Goal: Transaction & Acquisition: Purchase product/service

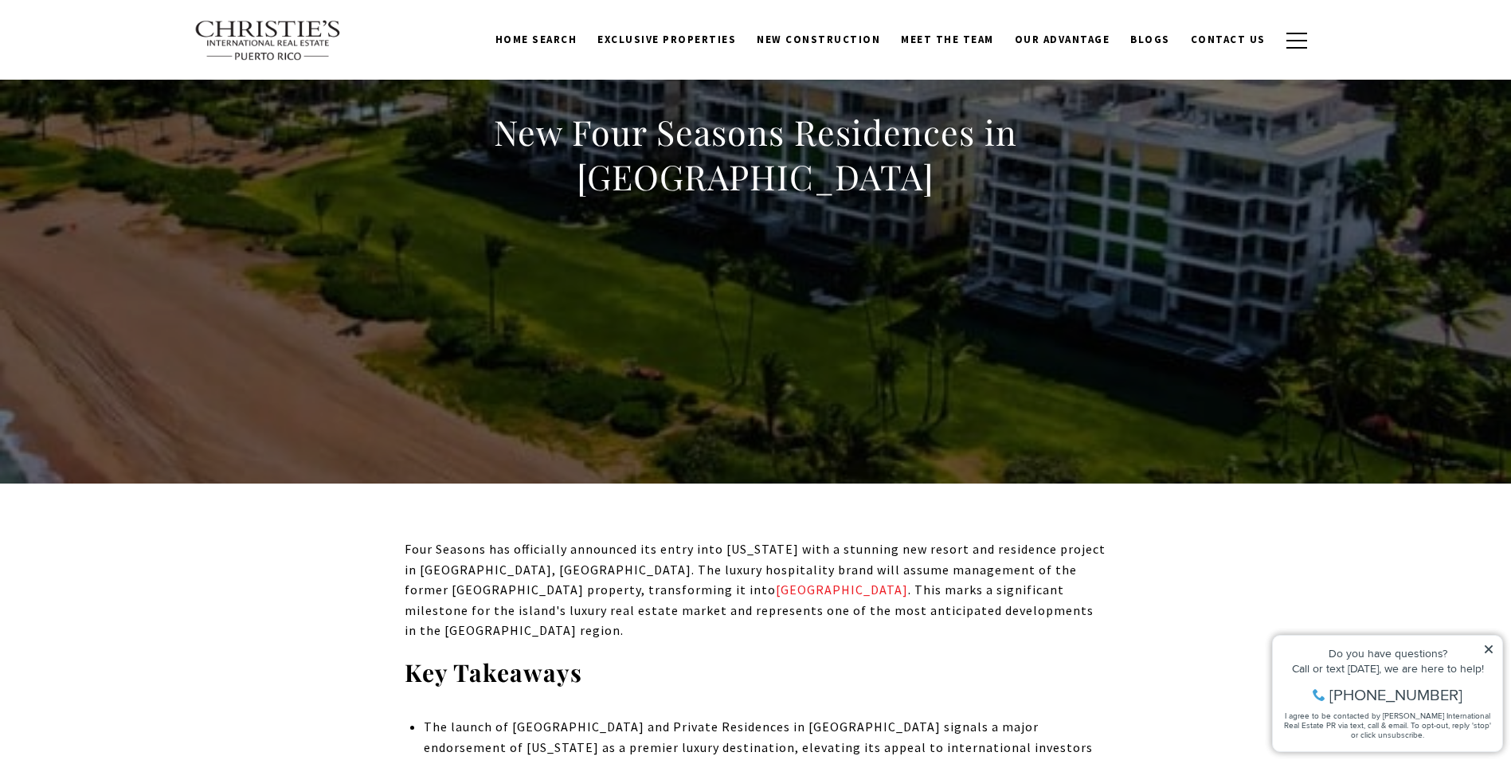
scroll to position [159, 0]
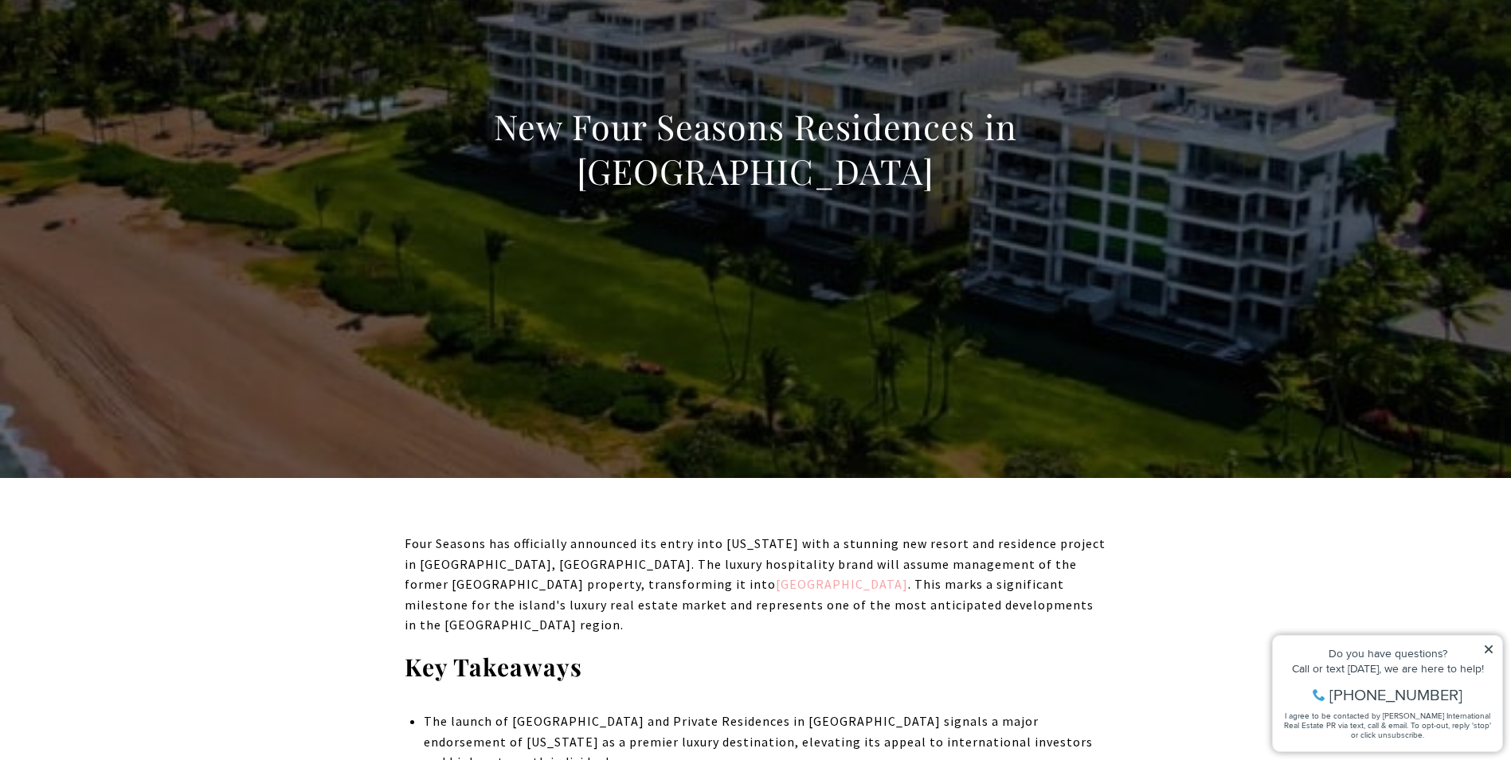
click at [776, 584] on link "Four Seasons Resort" at bounding box center [842, 584] width 132 height 16
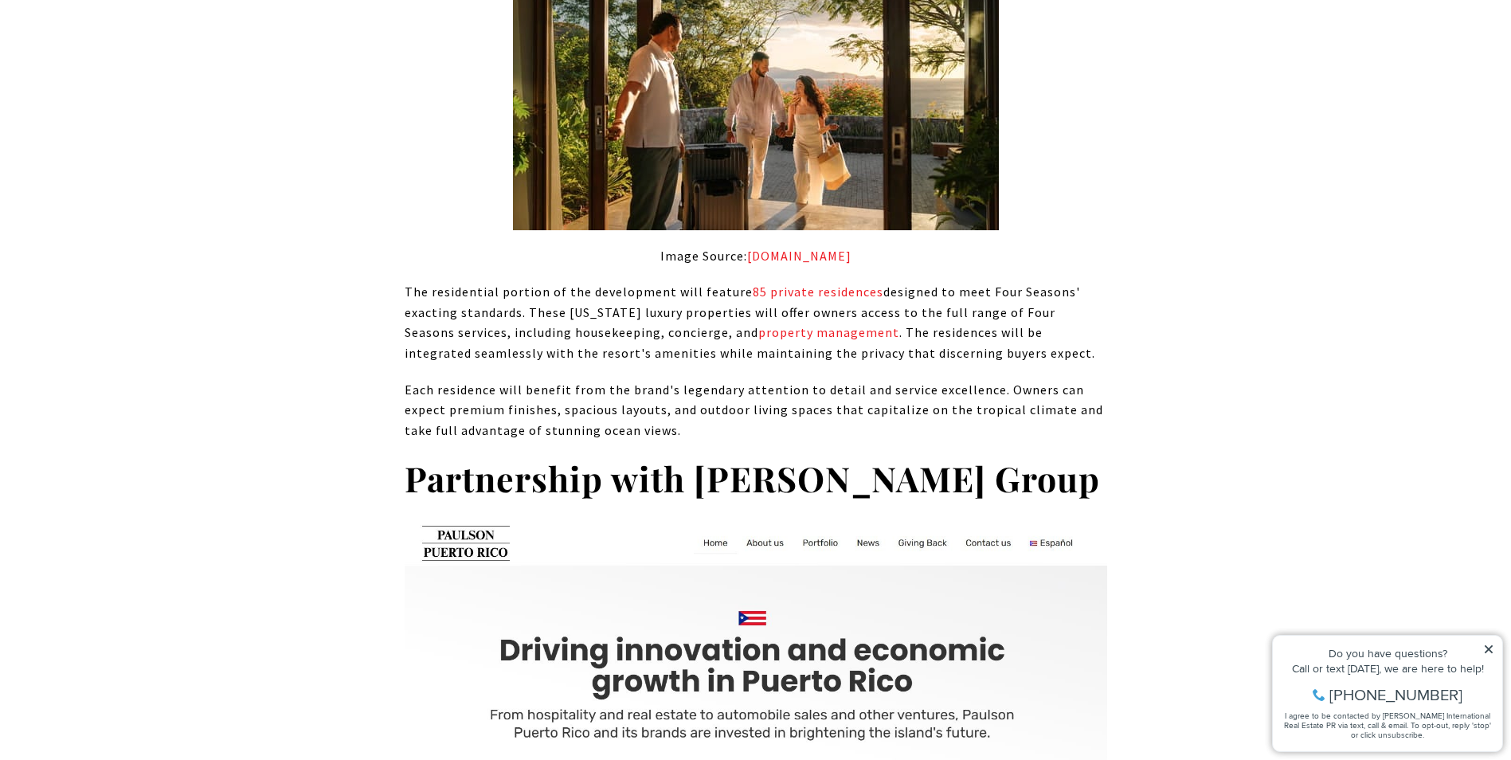
scroll to position [1991, 0]
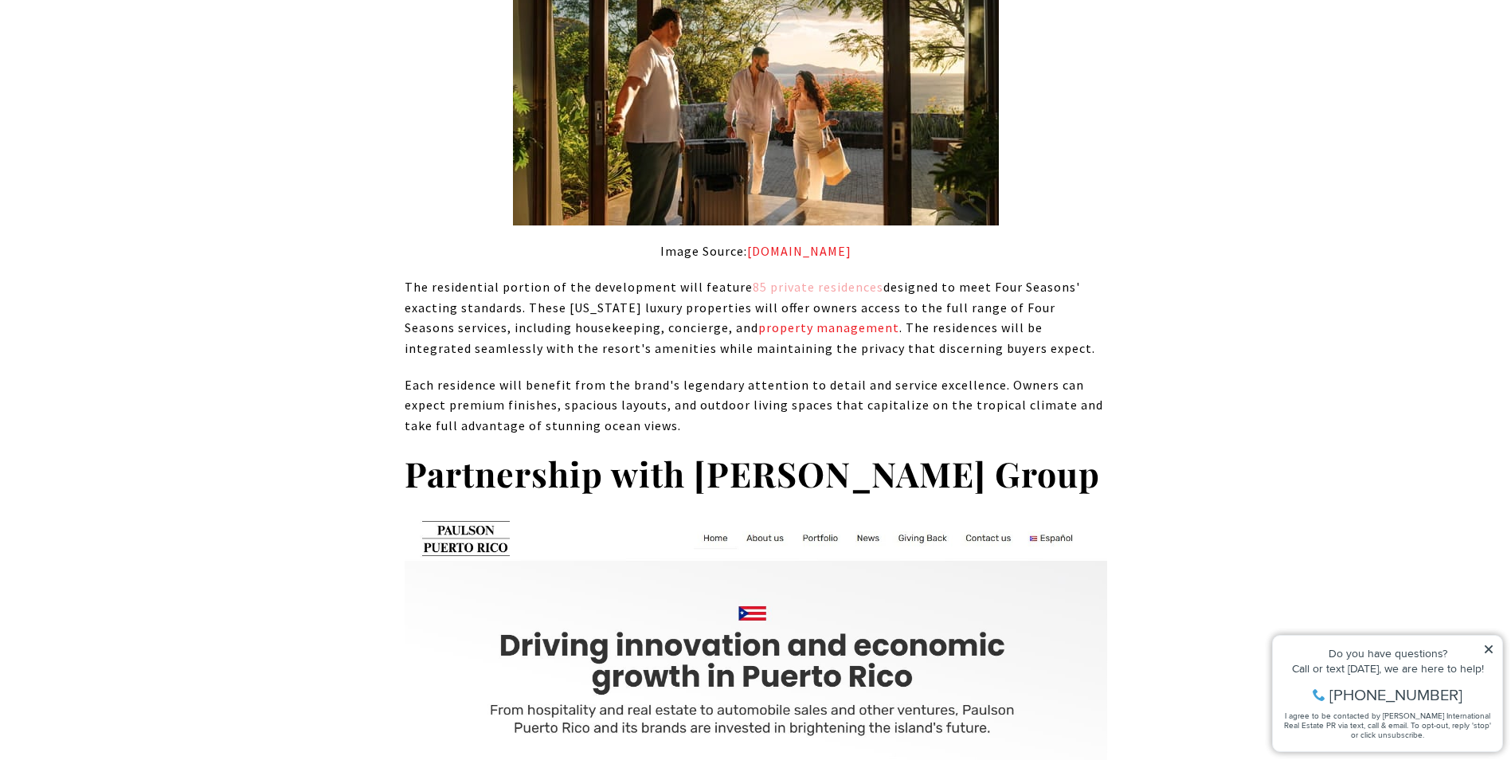
click at [819, 279] on link "85 private residences" at bounding box center [817, 287] width 131 height 16
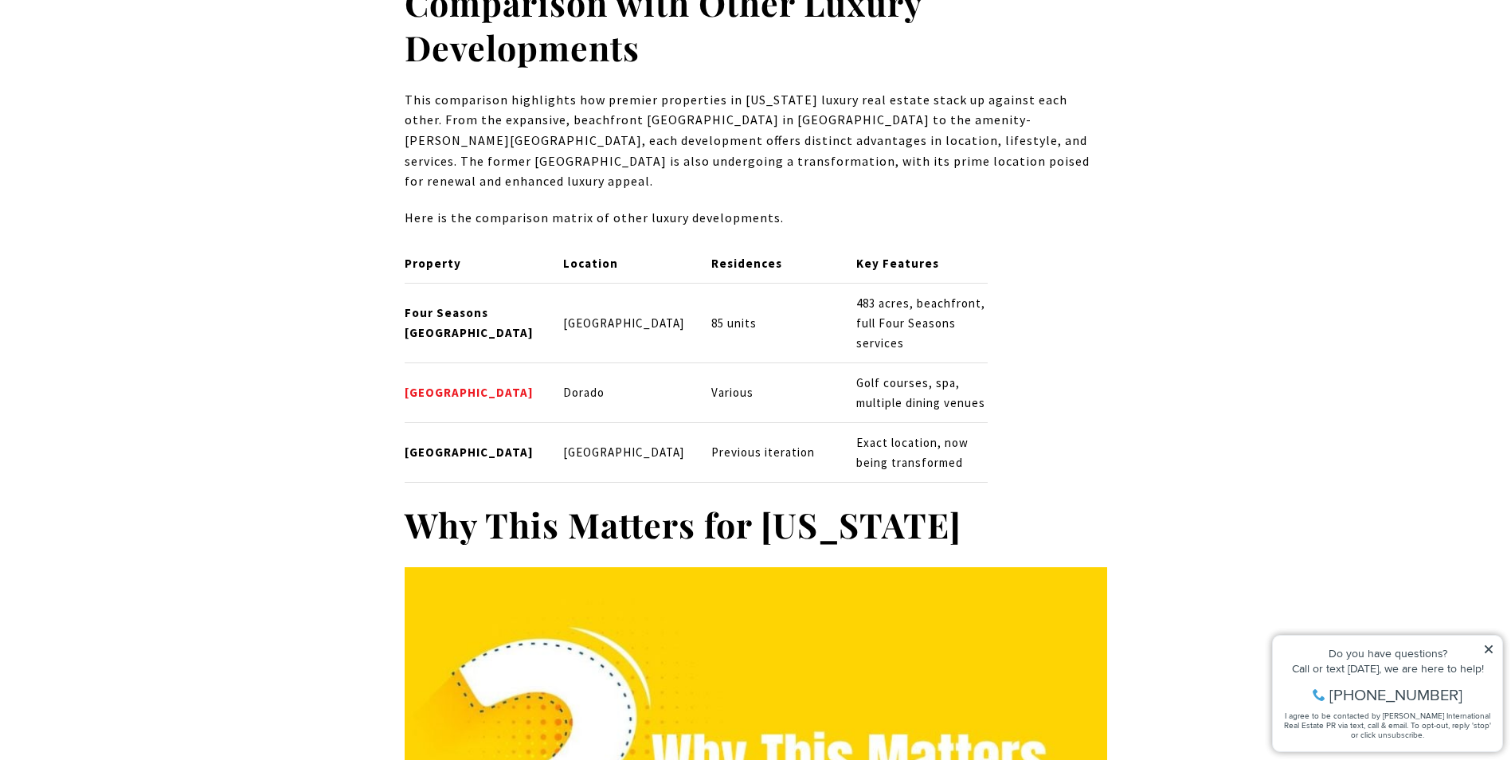
scroll to position [5574, 0]
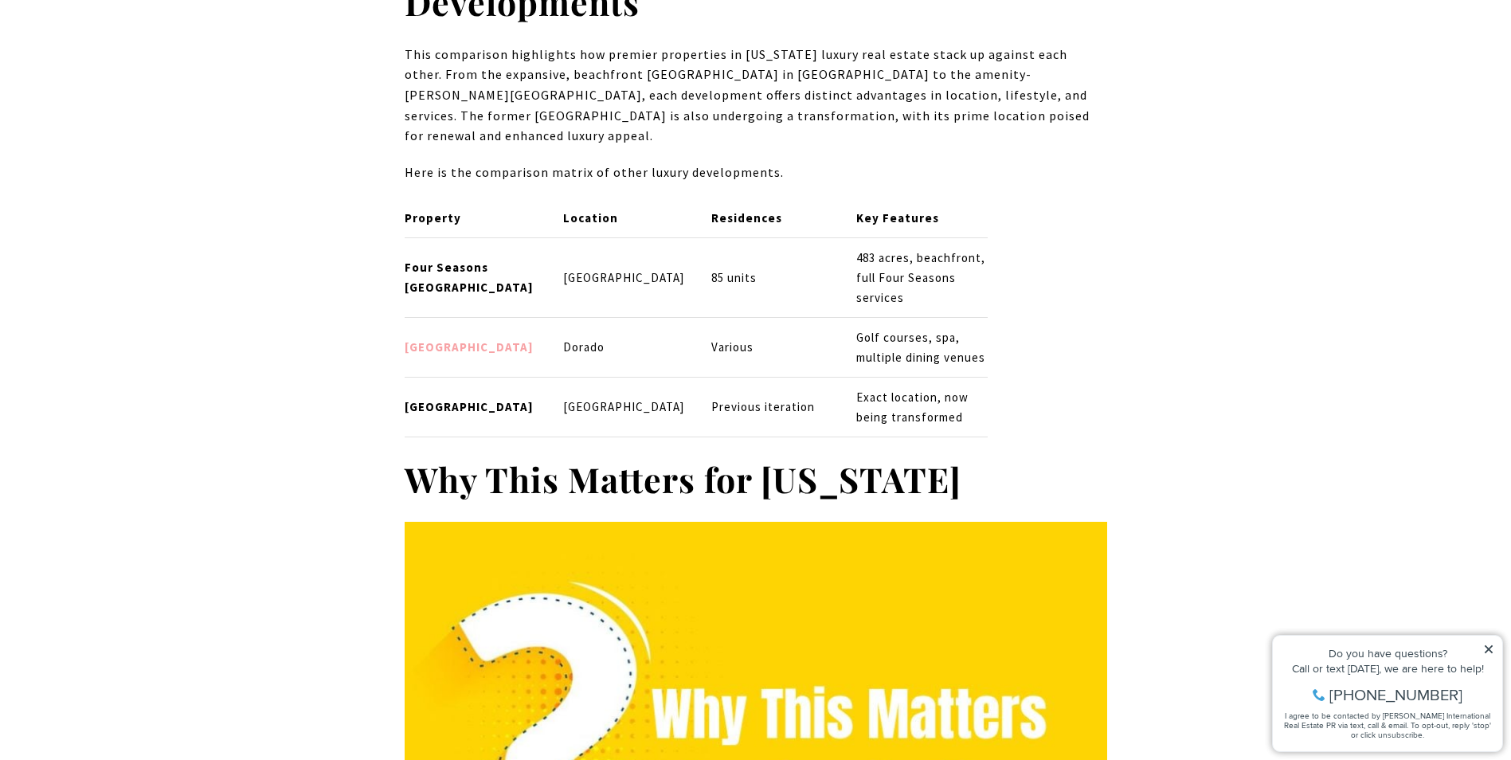
click at [506, 339] on link "Dorado Beach Resort" at bounding box center [469, 346] width 129 height 15
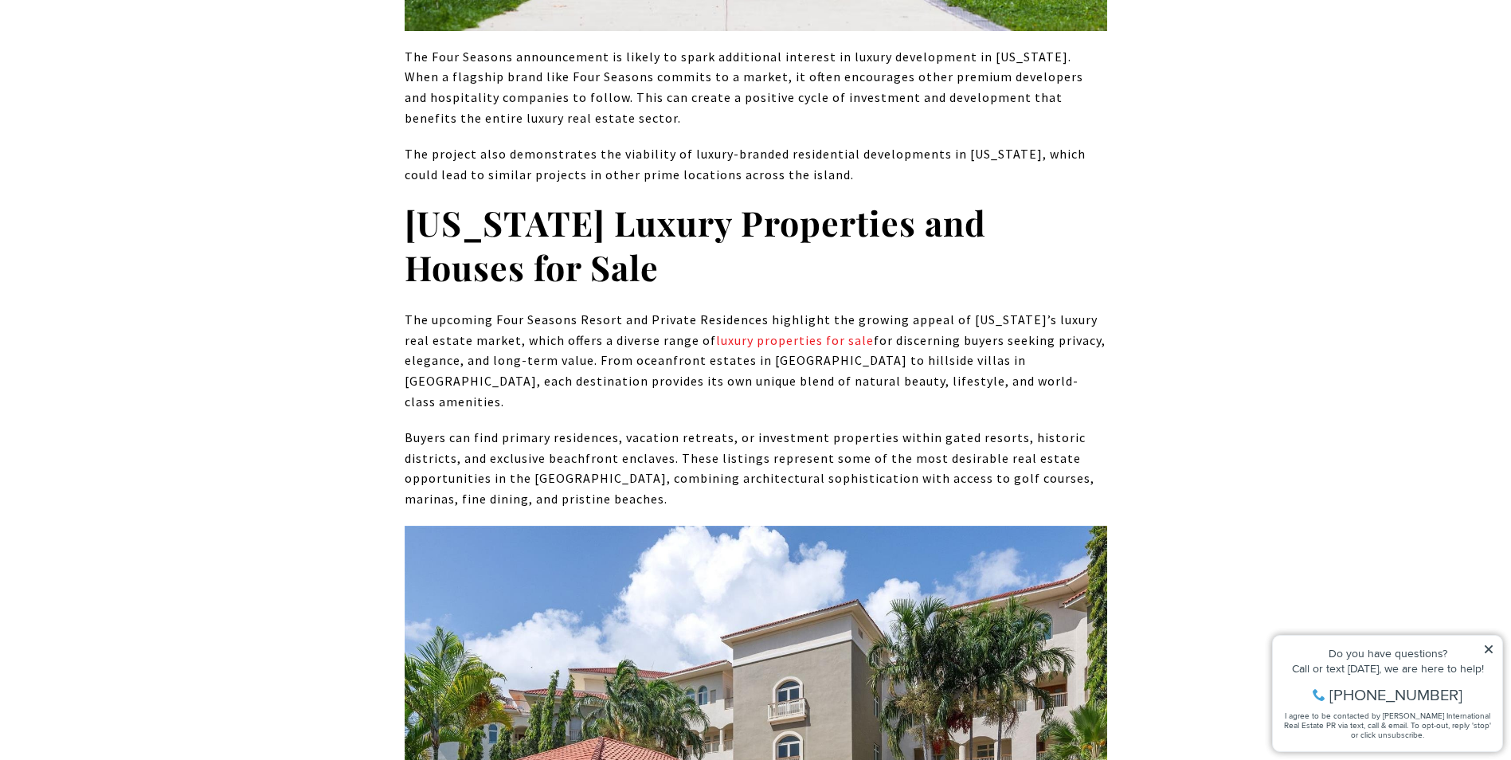
scroll to position [7804, 0]
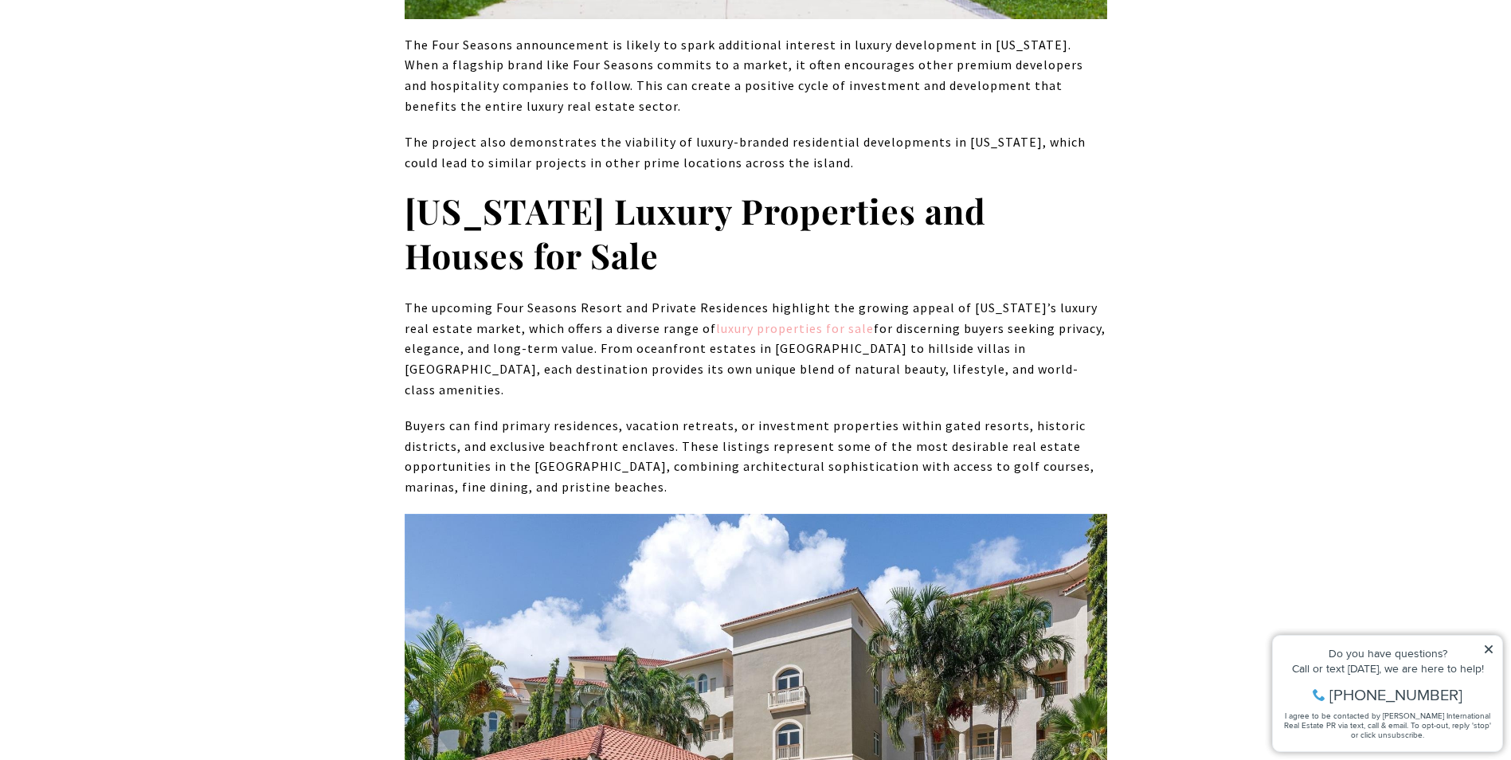
click at [788, 320] on link "luxury properties for sale" at bounding box center [795, 328] width 158 height 16
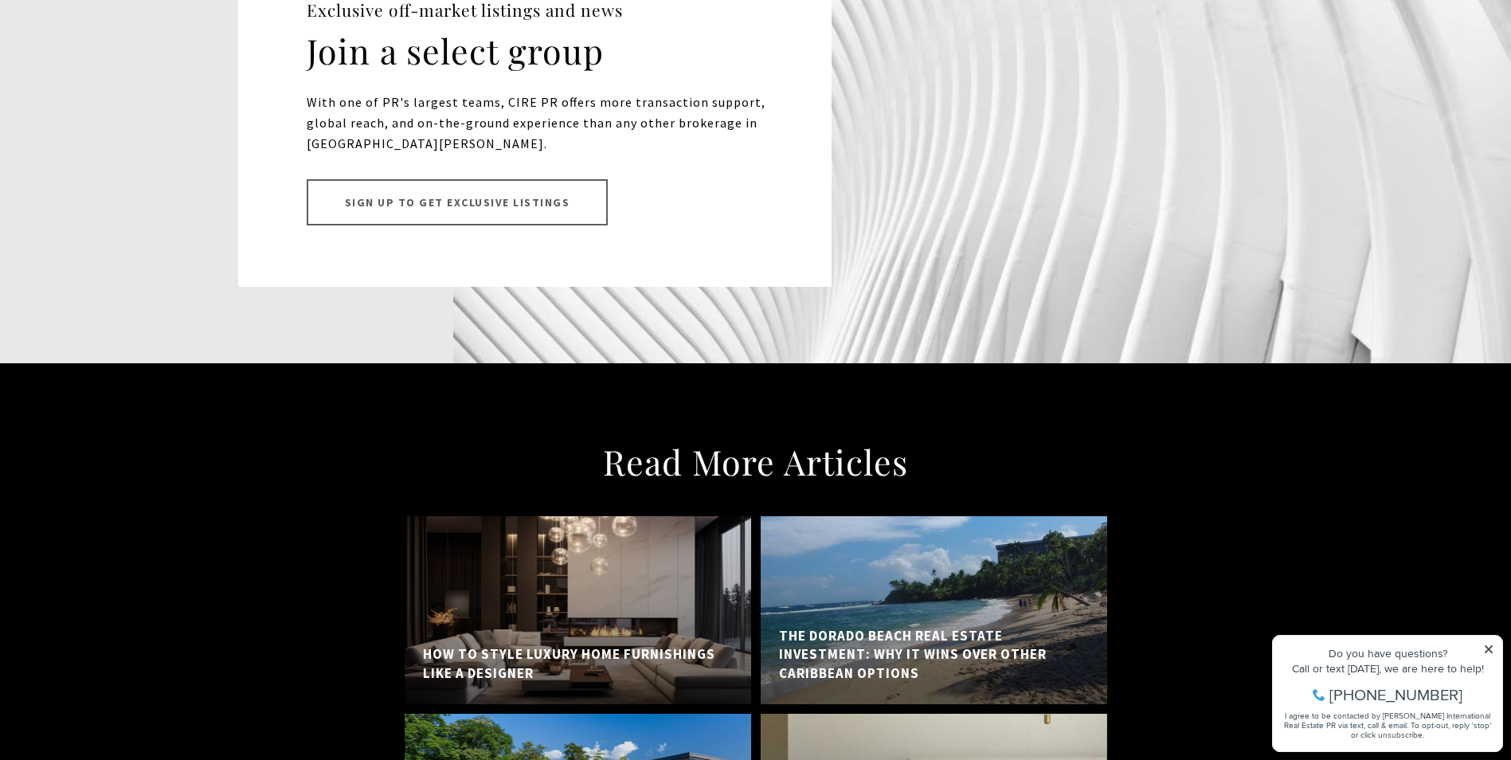
scroll to position [12263, 0]
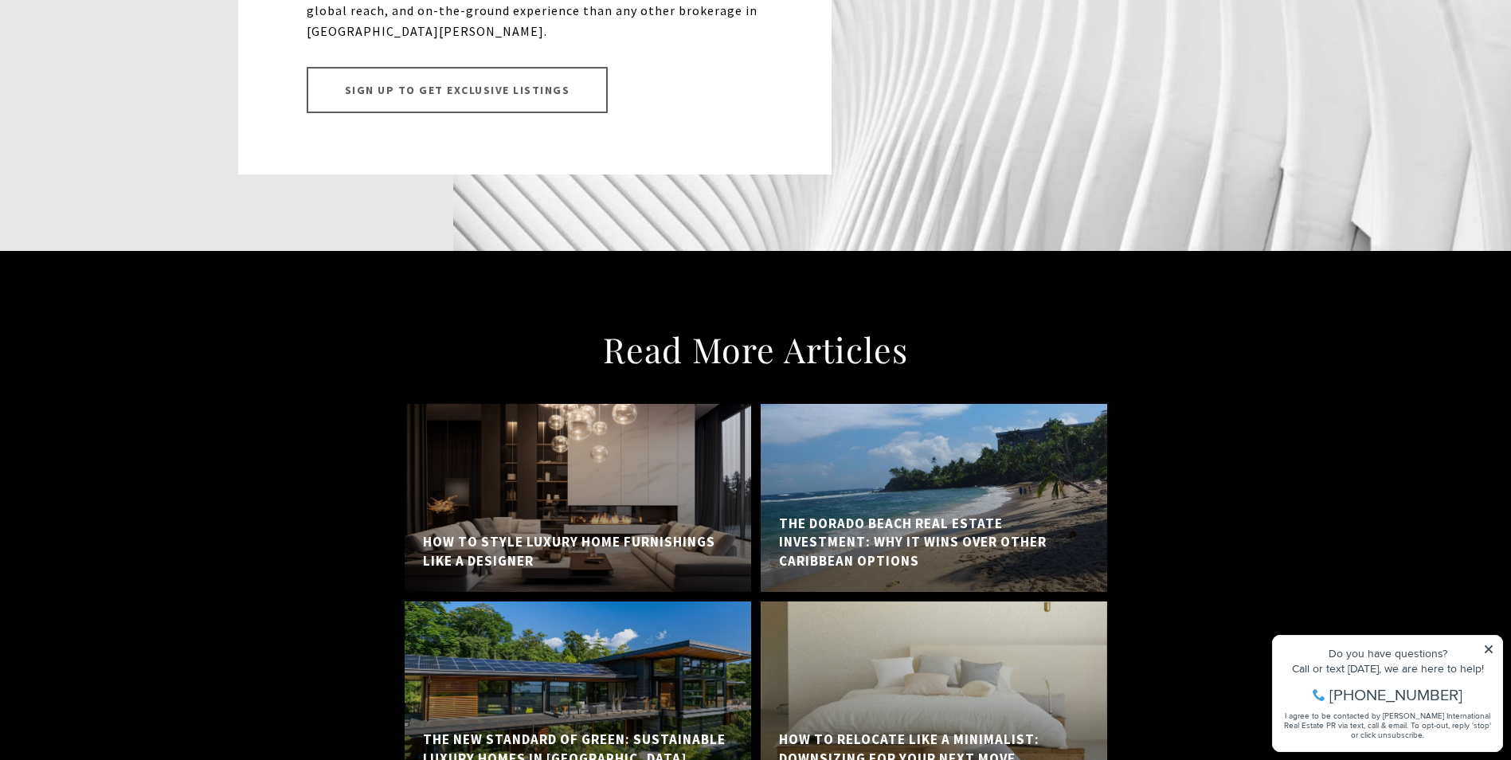
click at [841, 514] on h5 "The Dorado Beach Real Estate Investment: Why It Wins Over Other Caribbean Optio…" at bounding box center [934, 542] width 310 height 57
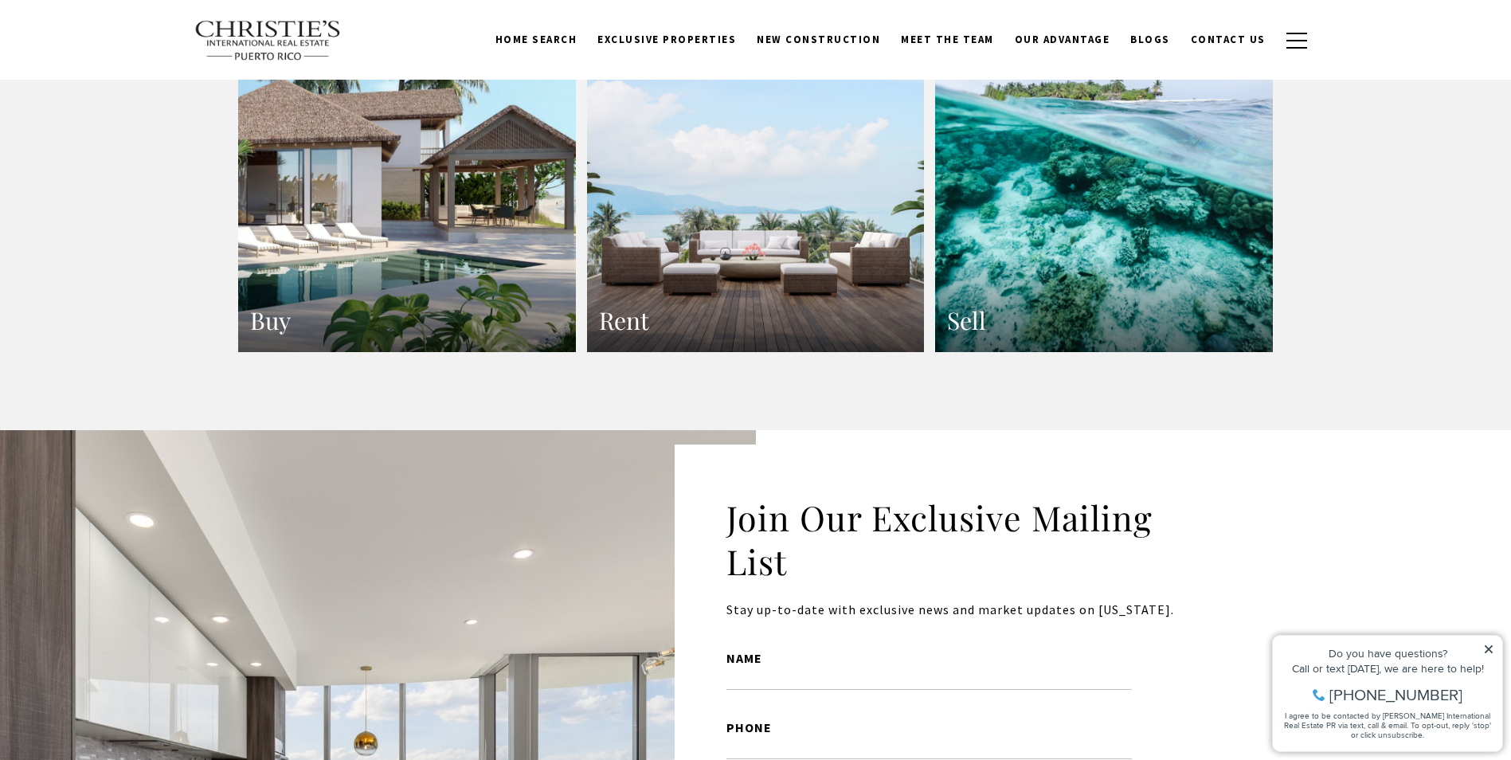
scroll to position [3106, 0]
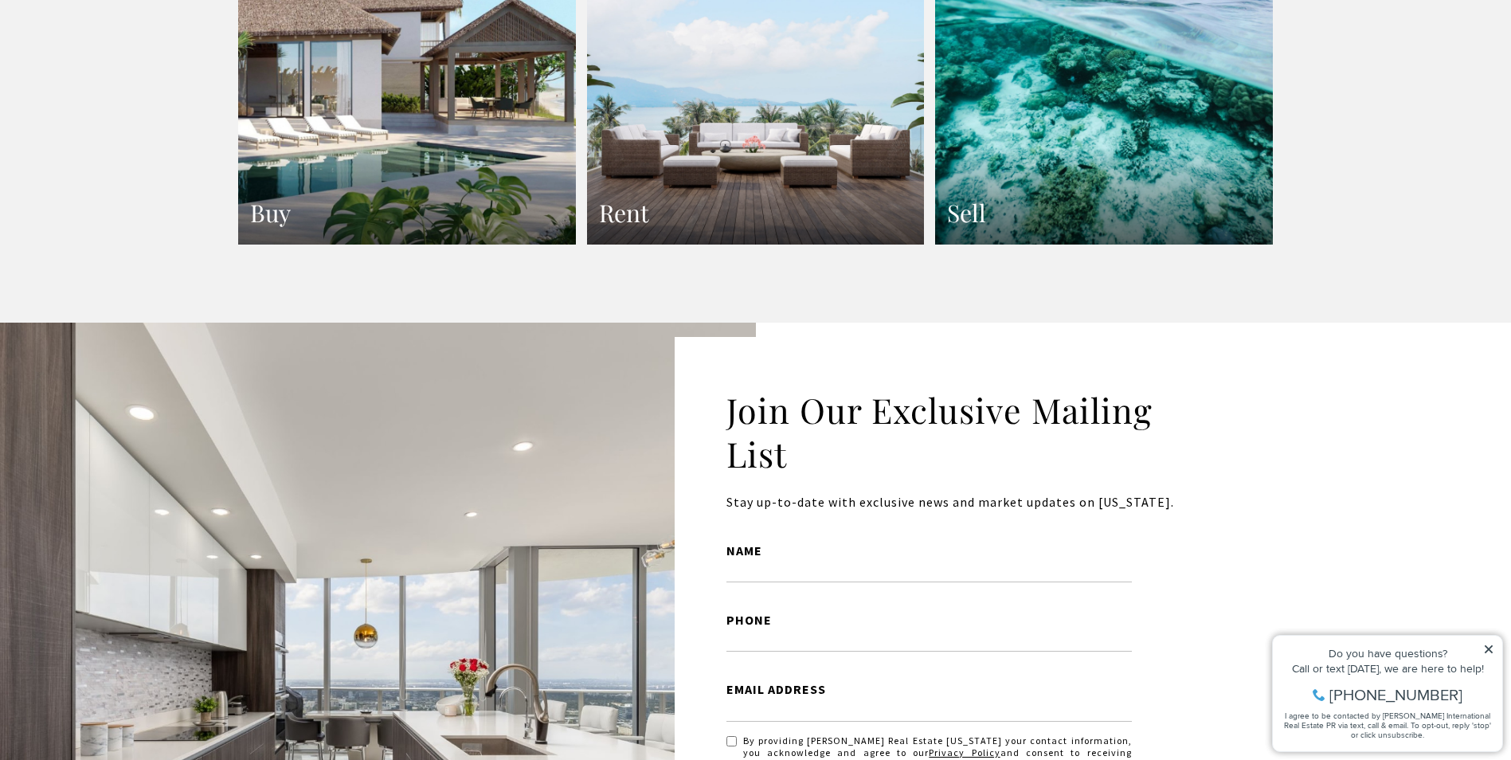
click at [393, 197] on h3 "Buy" at bounding box center [407, 212] width 314 height 31
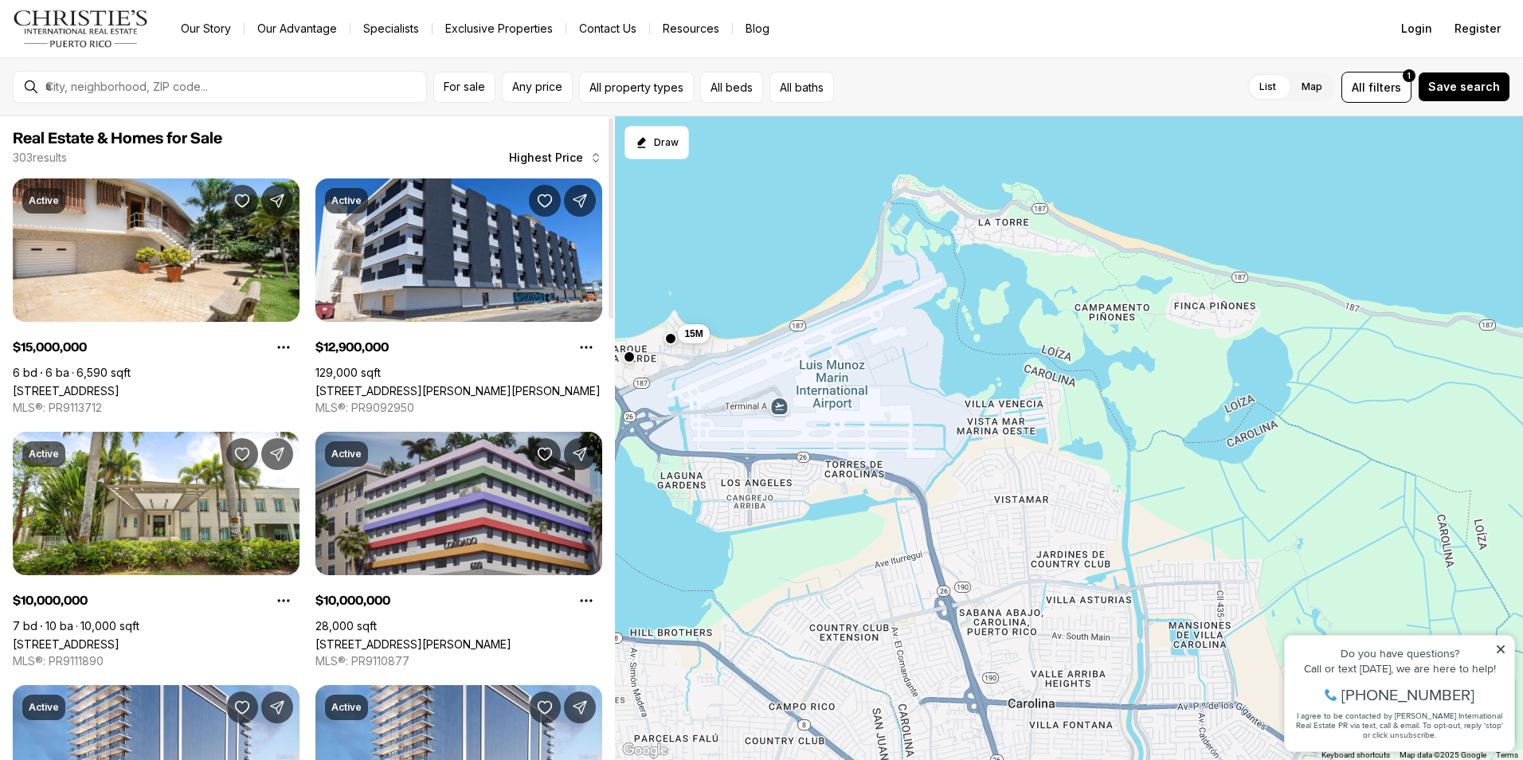
drag, startPoint x: 1153, startPoint y: 508, endPoint x: 473, endPoint y: 518, distance: 680.1
click at [473, 518] on div "Real Estate & Homes for Sale 303 results Highest Price Active $15,000,000 6 bd …" at bounding box center [761, 437] width 1523 height 643
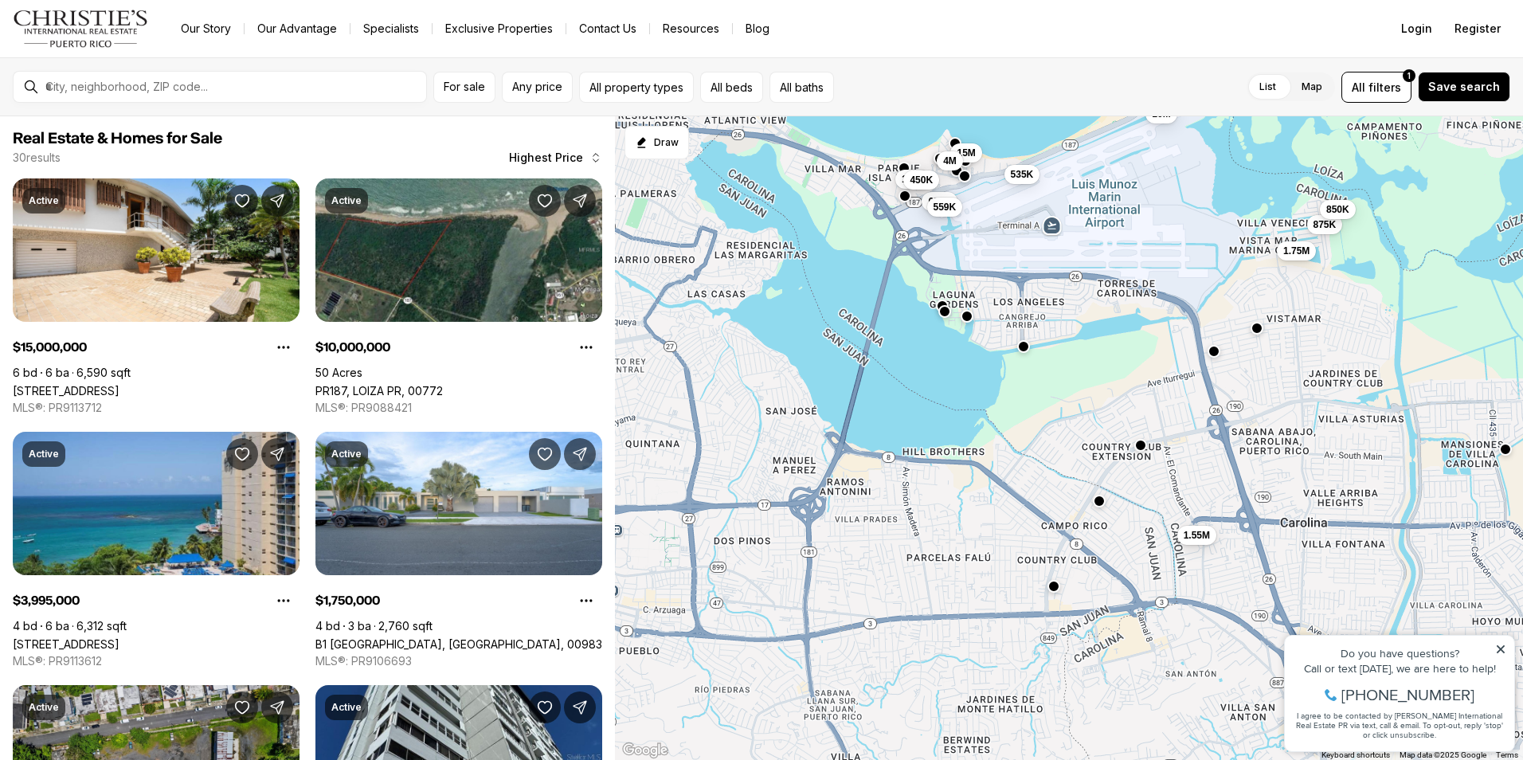
drag, startPoint x: 981, startPoint y: 512, endPoint x: 1241, endPoint y: 368, distance: 296.9
click at [1241, 368] on div "15M 4M 1.2M 10M 1.75M 1.55M 875K 850K 650K 559K 535K 450K" at bounding box center [1069, 438] width 908 height 644
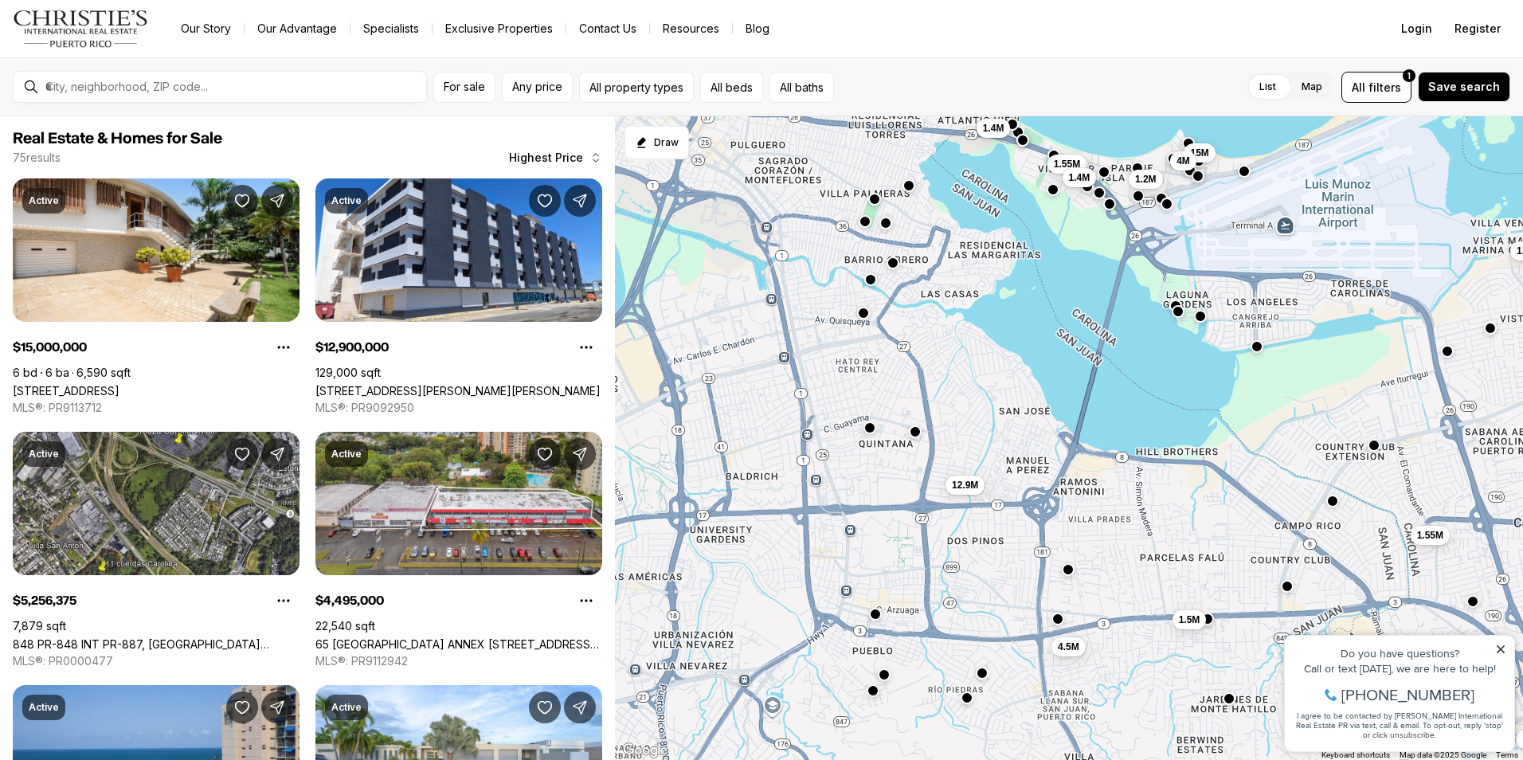
drag, startPoint x: 1117, startPoint y: 500, endPoint x: 1230, endPoint y: 373, distance: 169.8
click at [1230, 373] on div "15M 4M 1.2M 1.75M 1.55M 1.5M 5.26M 12.9M 4.5M 1.55M 1.4M 1.4M" at bounding box center [1069, 438] width 908 height 644
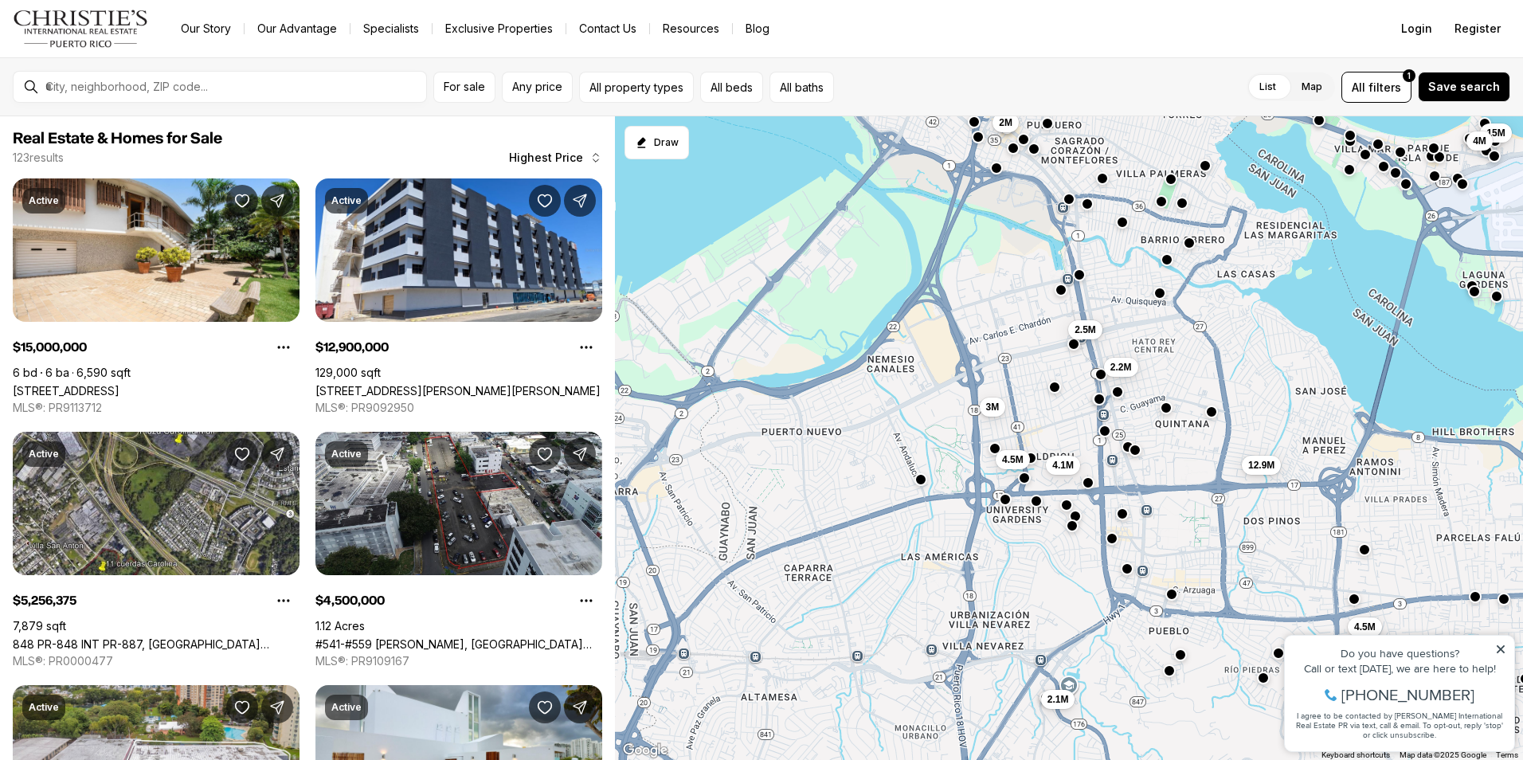
drag, startPoint x: 893, startPoint y: 381, endPoint x: 1191, endPoint y: 363, distance: 299.2
click at [1191, 363] on div "15M 4M 5.26M 12.9M 4.5M 4.5M 4.1M 3M 2.5M 2.2M 2.1M 2M" at bounding box center [1069, 438] width 908 height 644
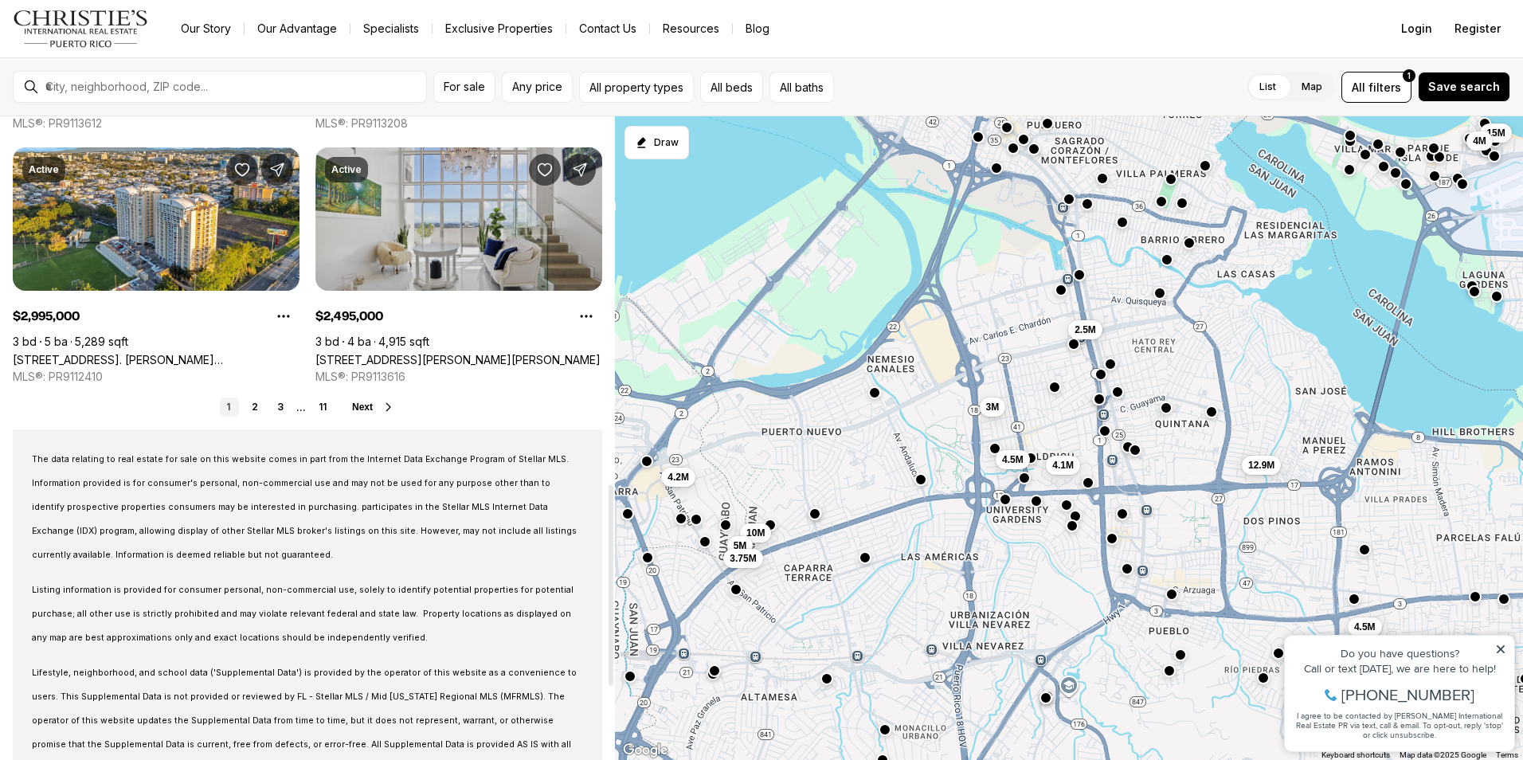
scroll to position [1167, 0]
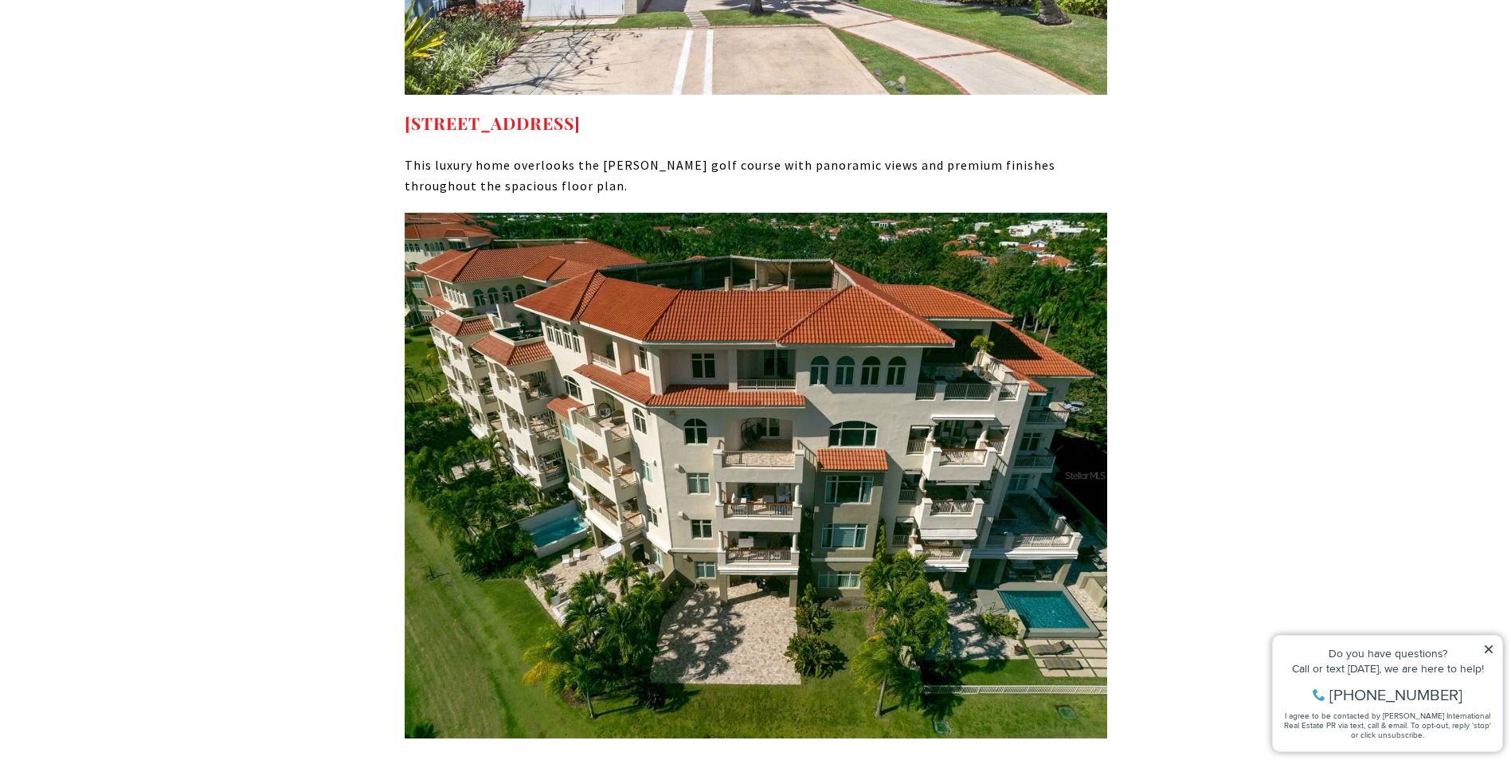
scroll to position [9317, 0]
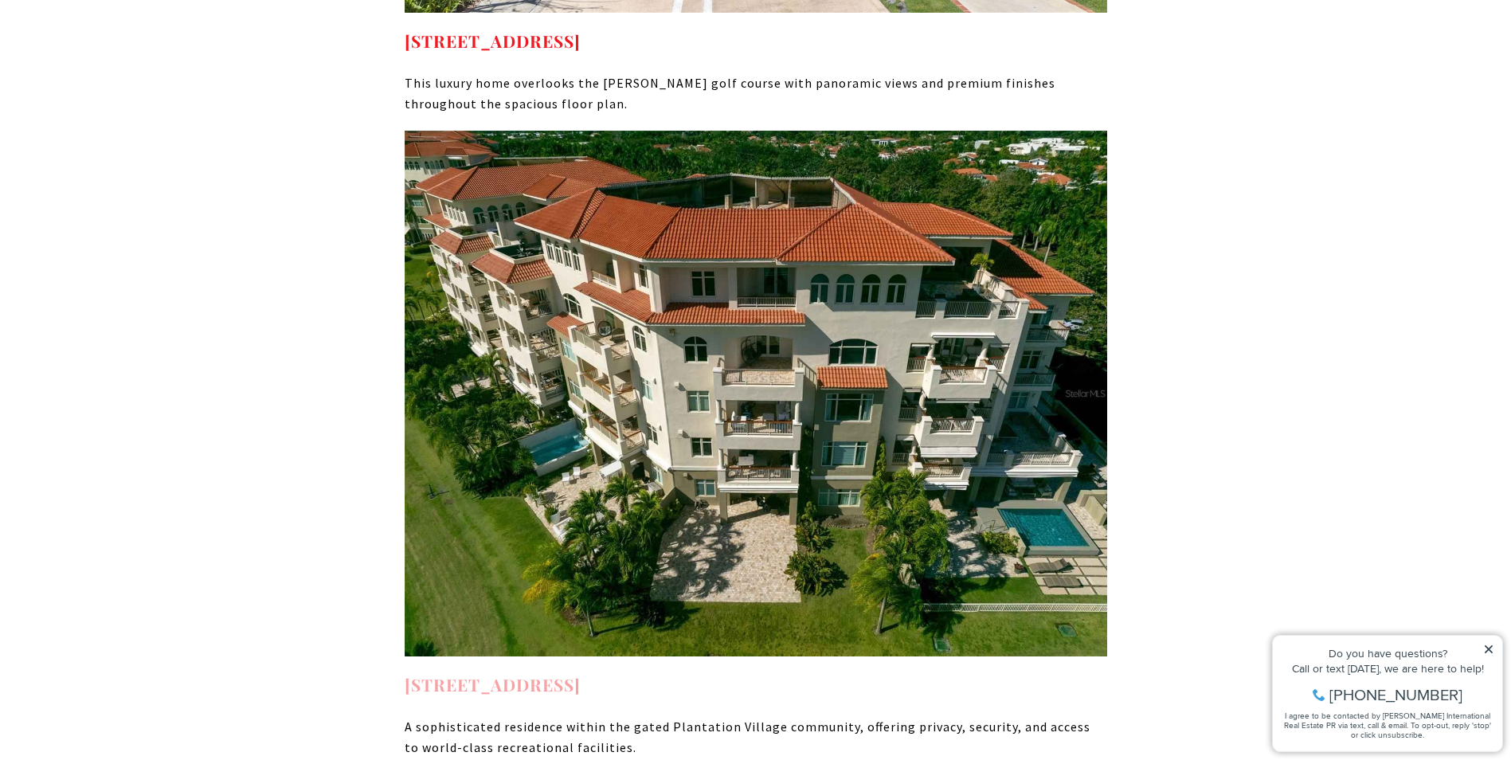
click at [533, 673] on link "3102 Plantation Village Dorado PR, 00646" at bounding box center [493, 684] width 176 height 22
